Goal: Check status: Check status

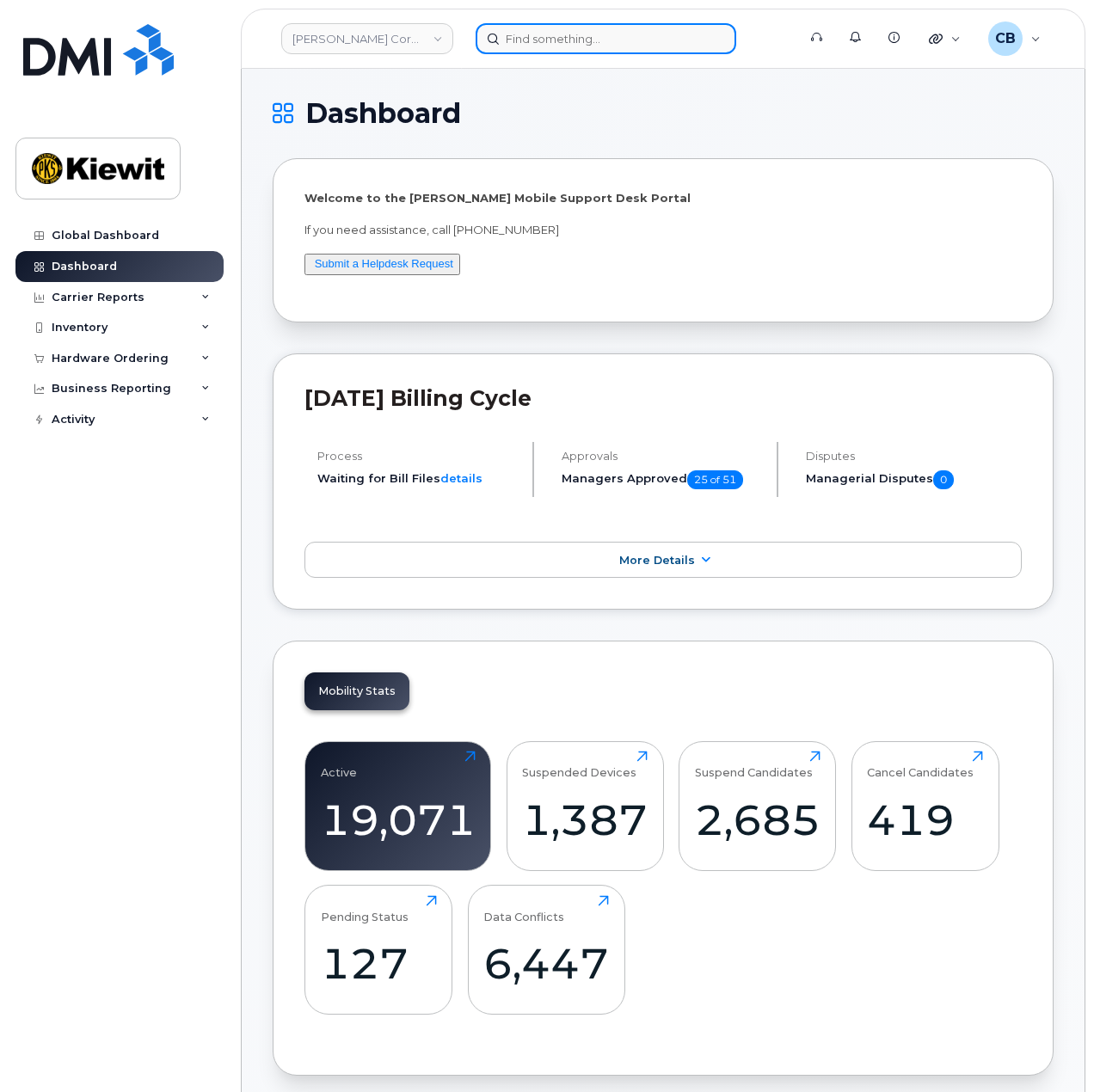
click at [557, 40] on input at bounding box center [605, 38] width 261 height 31
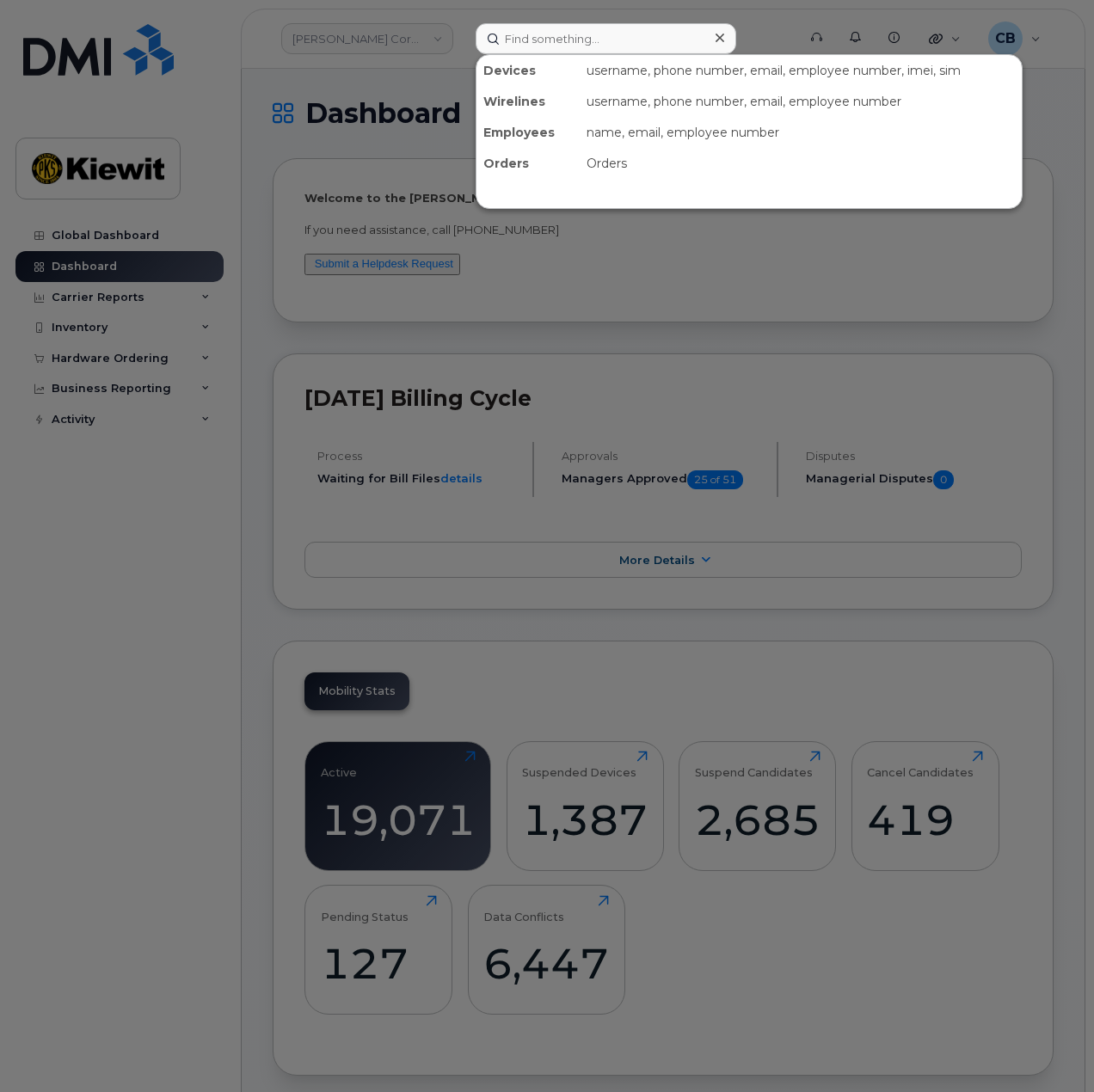
click at [125, 284] on div at bounding box center [547, 546] width 1094 height 1092
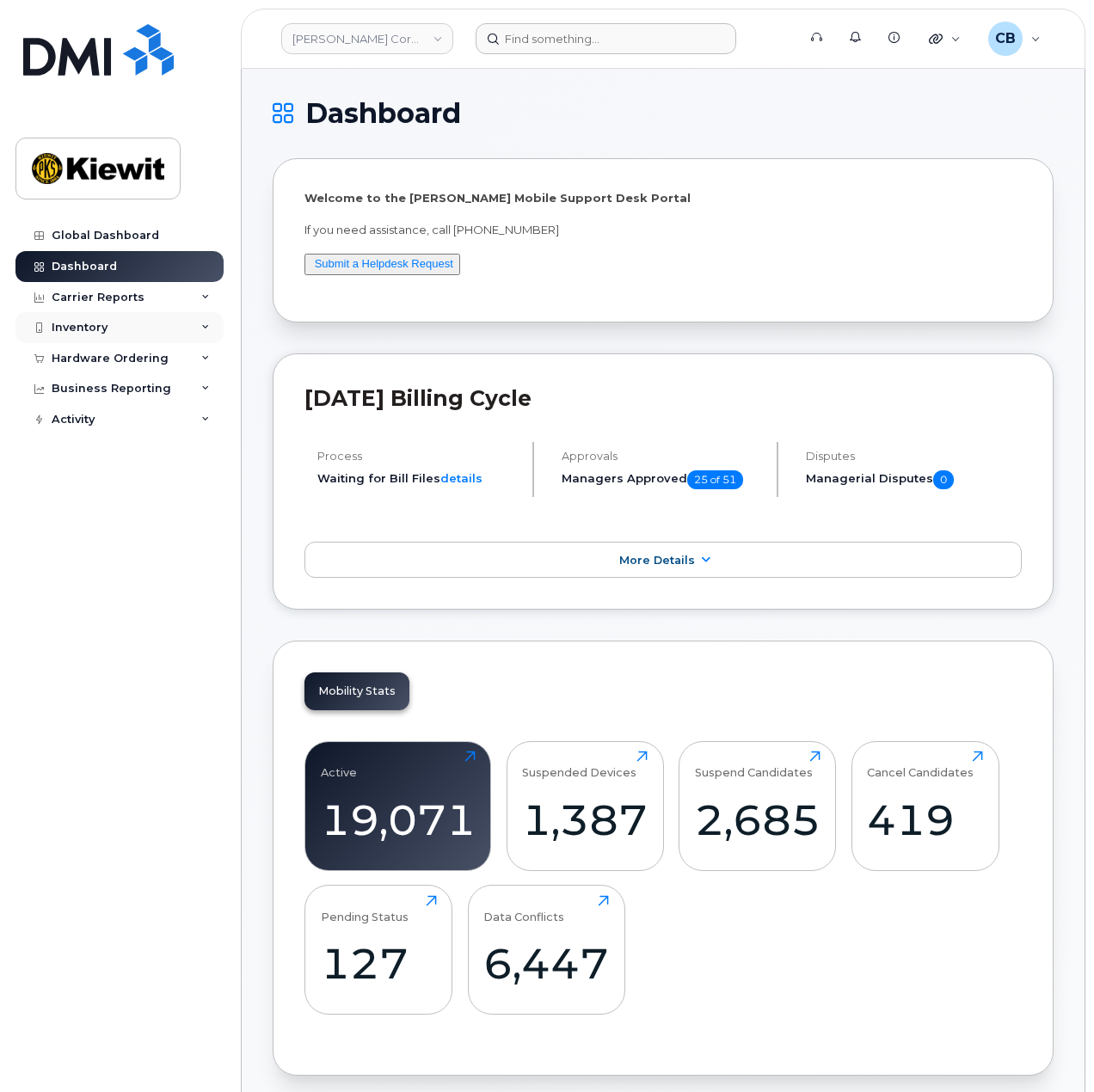
click at [120, 329] on div "Inventory" at bounding box center [119, 327] width 208 height 31
click at [111, 352] on div "Hardware Ordering" at bounding box center [110, 359] width 117 height 14
click at [99, 422] on link "Orders" at bounding box center [134, 423] width 178 height 32
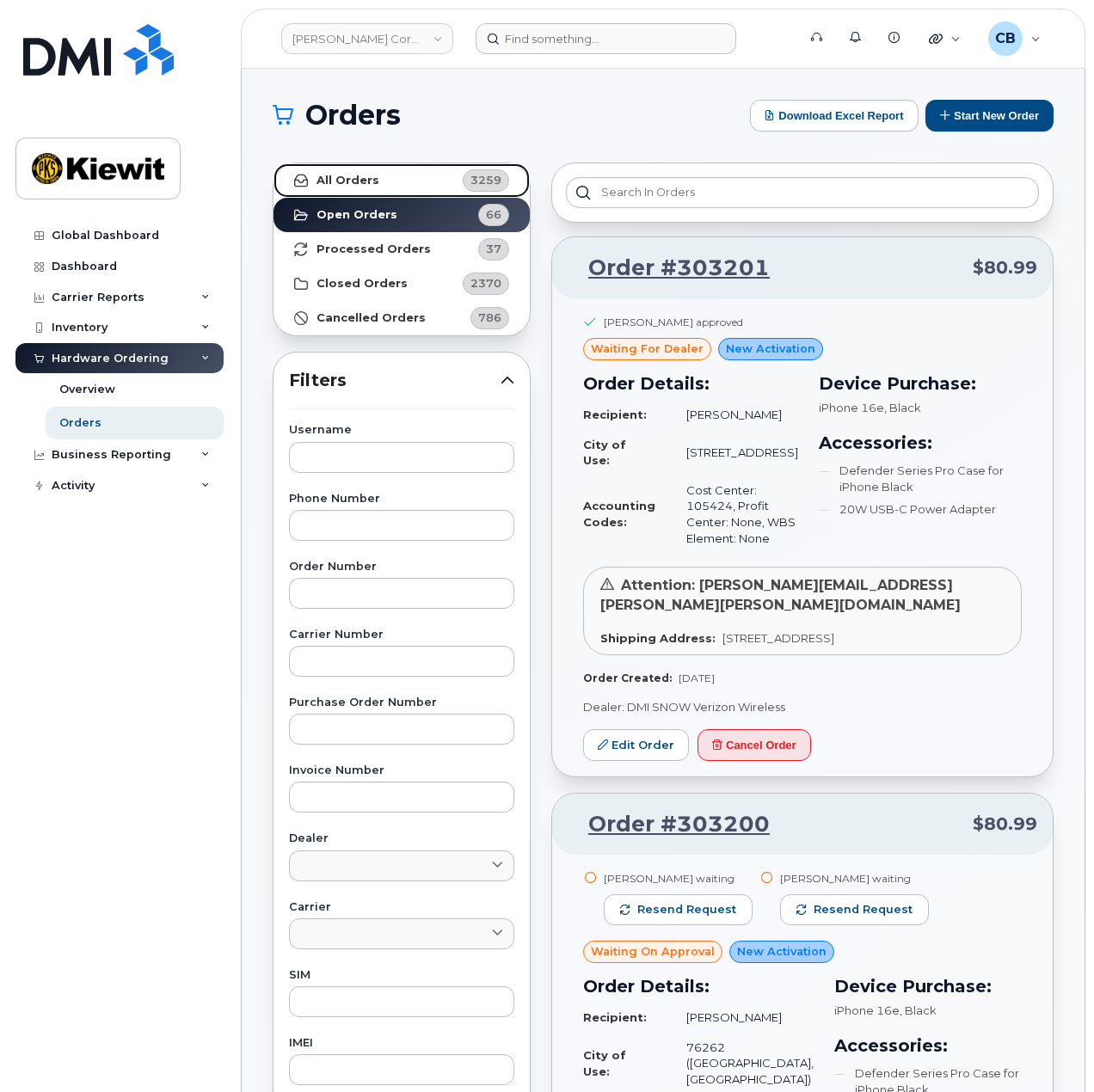
click at [385, 189] on link "All Orders 3259" at bounding box center [402, 180] width 256 height 34
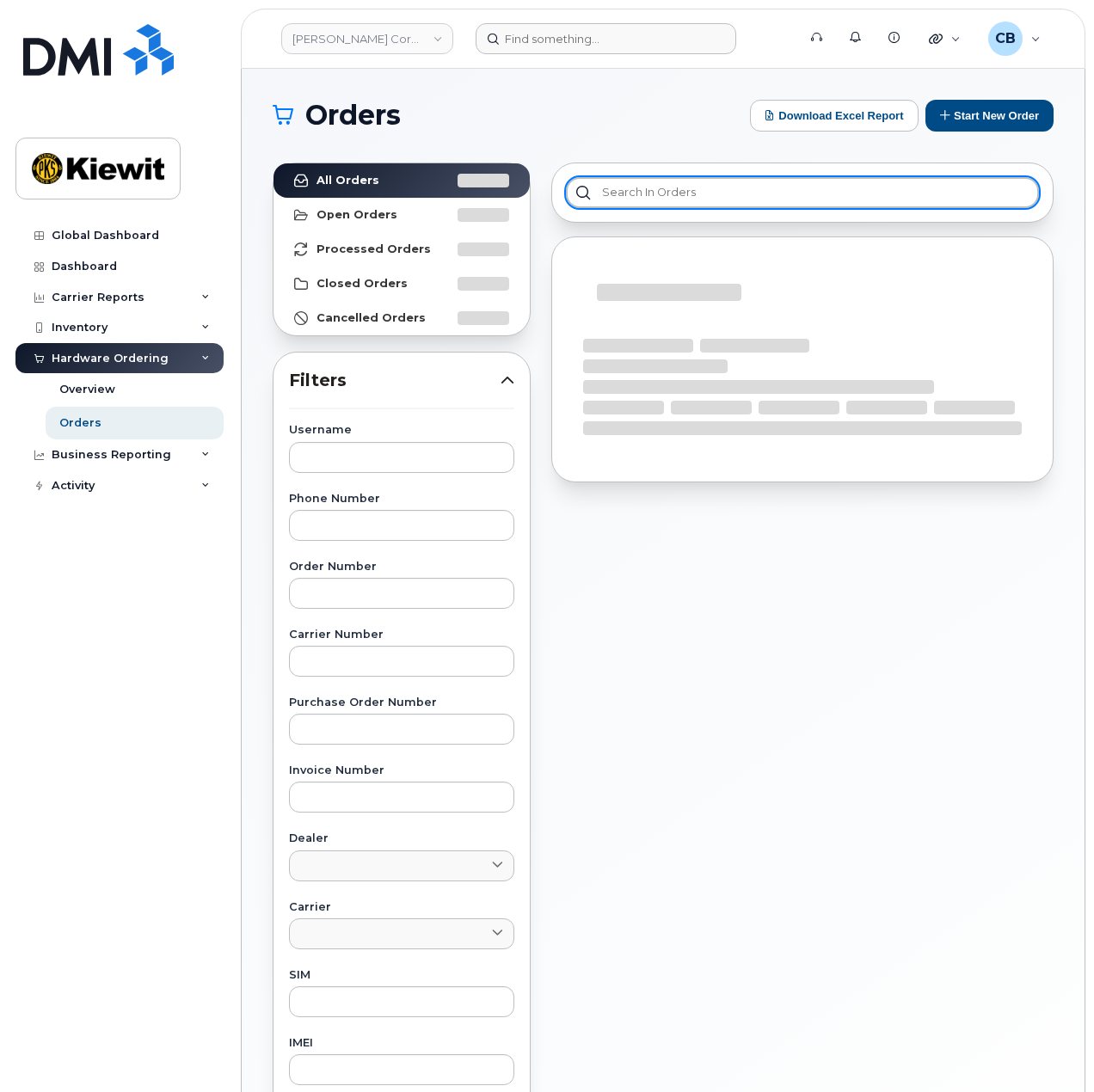
click at [714, 199] on input "text" at bounding box center [802, 192] width 473 height 31
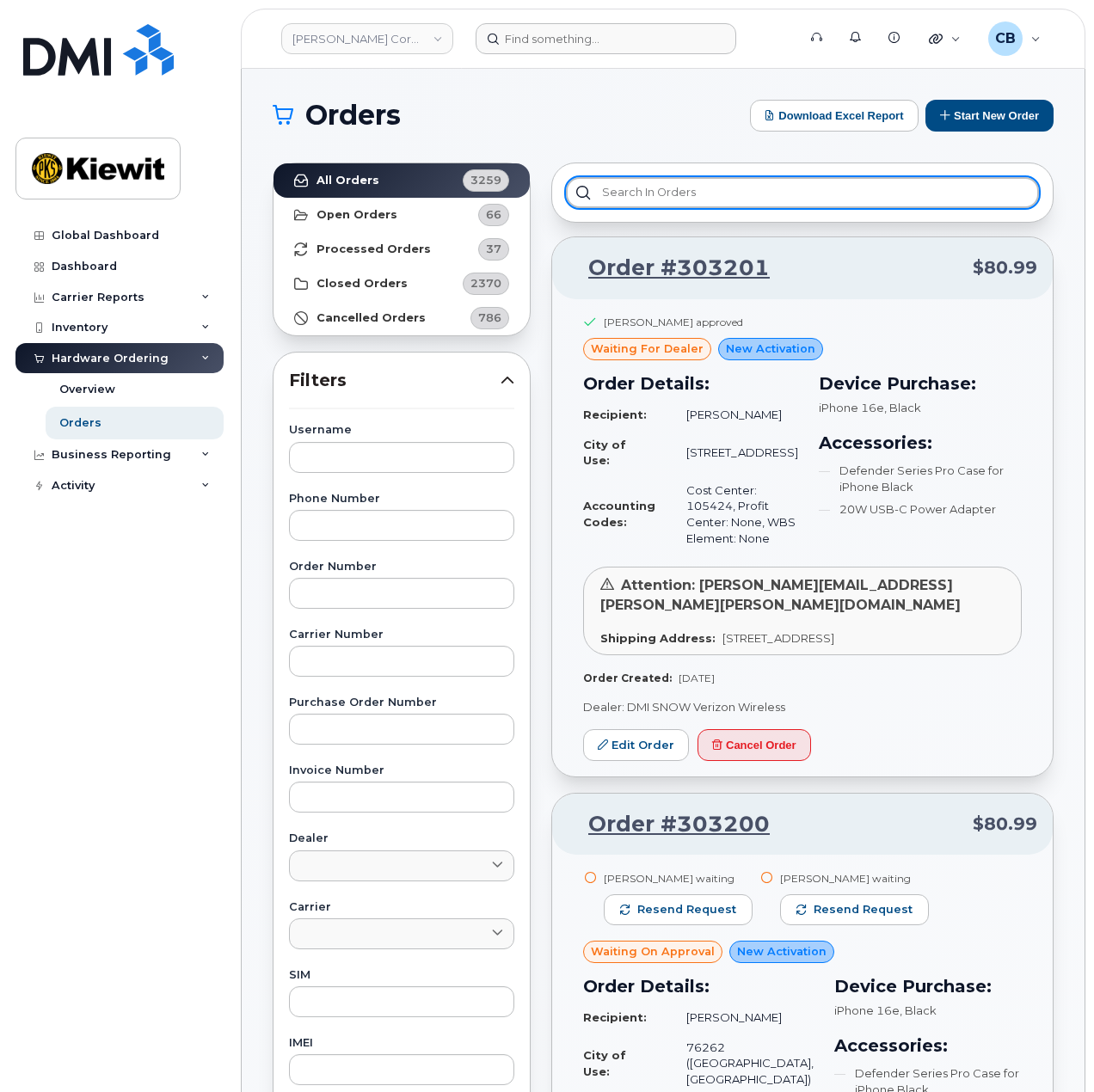
click at [783, 207] on div at bounding box center [802, 192] width 503 height 61
paste input "11211449"
type input "11211449"
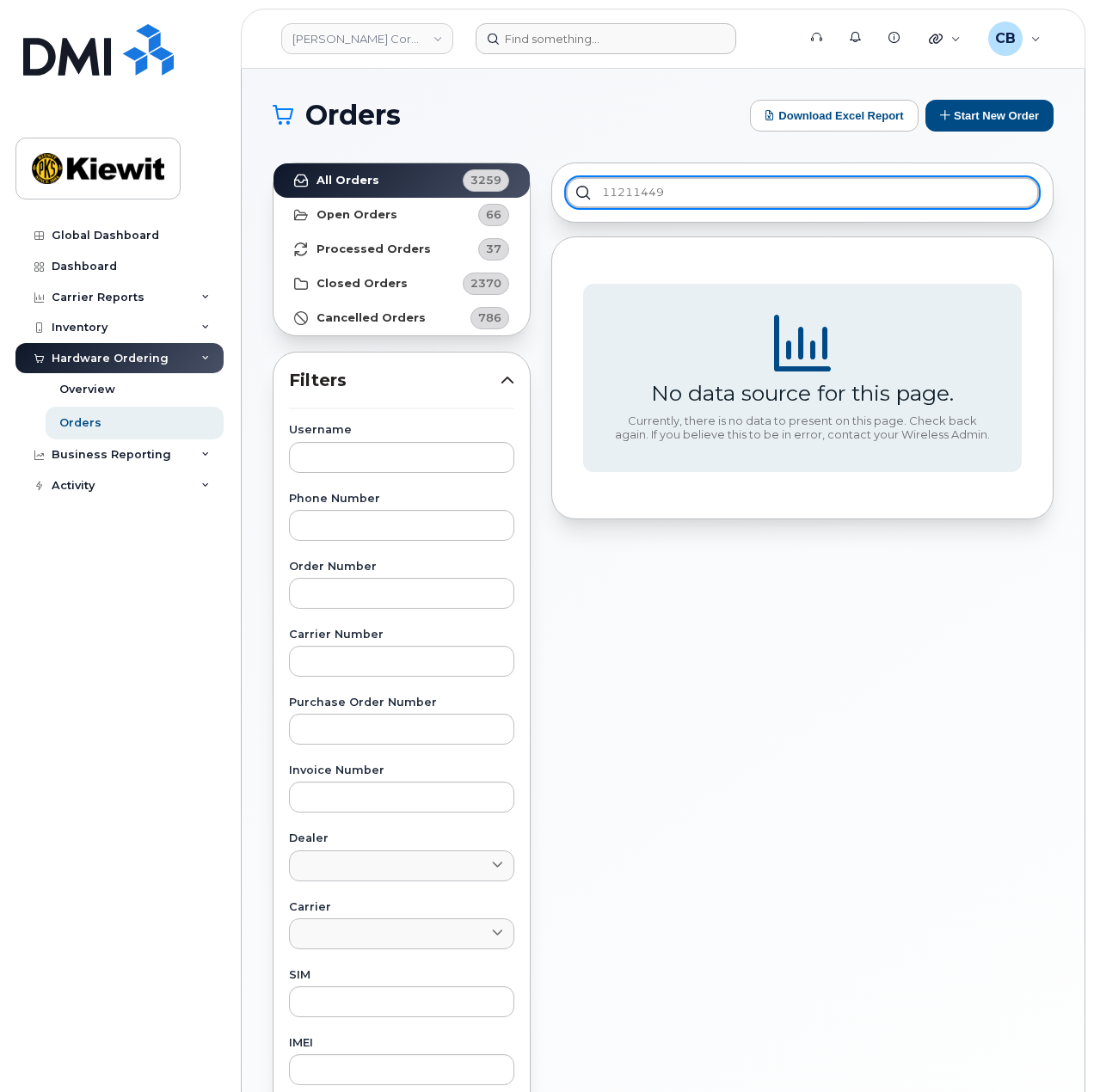
drag, startPoint x: 688, startPoint y: 198, endPoint x: 584, endPoint y: 195, distance: 104.0
click at [584, 195] on input "11211449" at bounding box center [802, 192] width 473 height 31
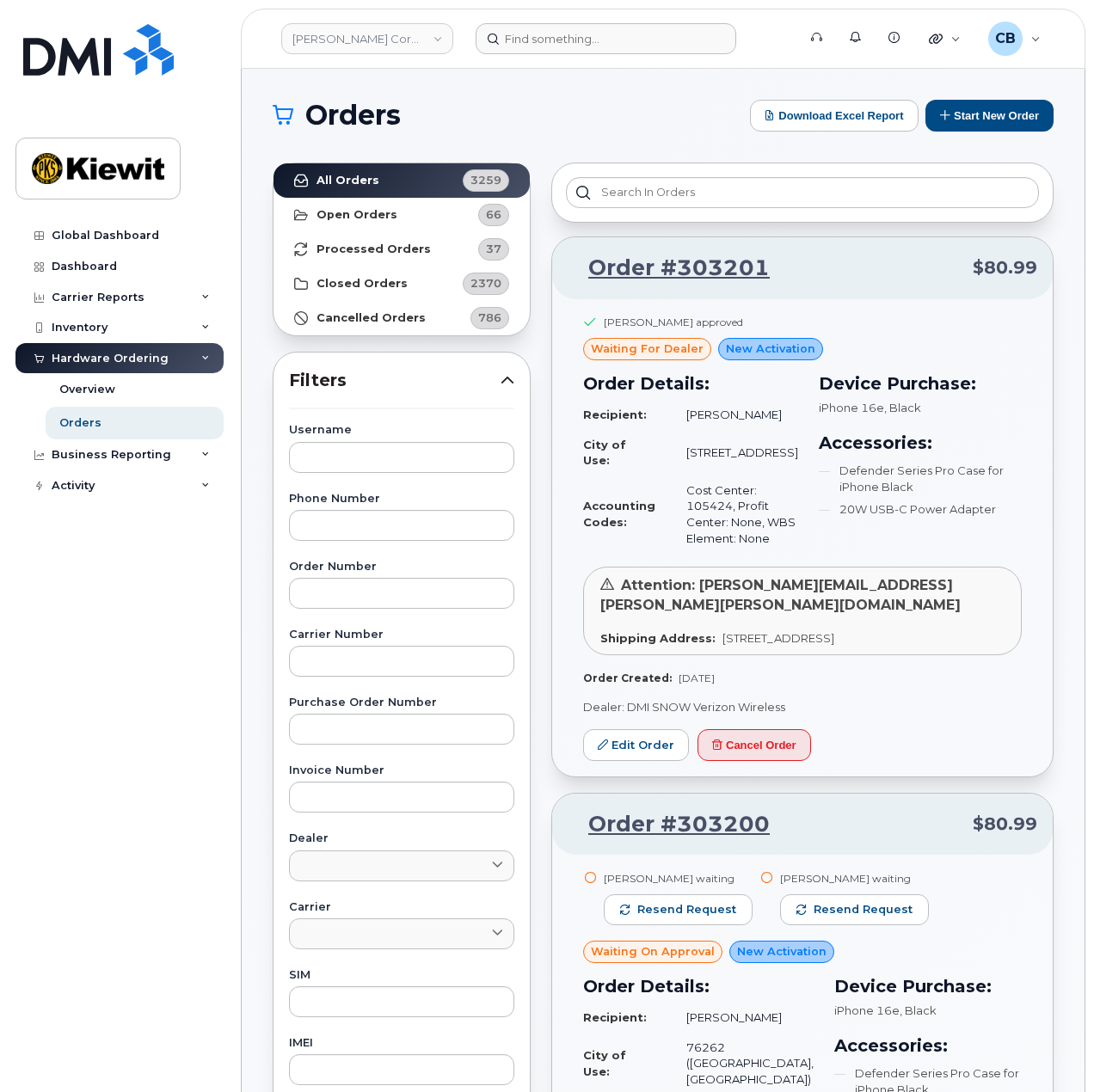
click at [634, 113] on h1 "Orders" at bounding box center [507, 115] width 468 height 27
